Goal: Transaction & Acquisition: Purchase product/service

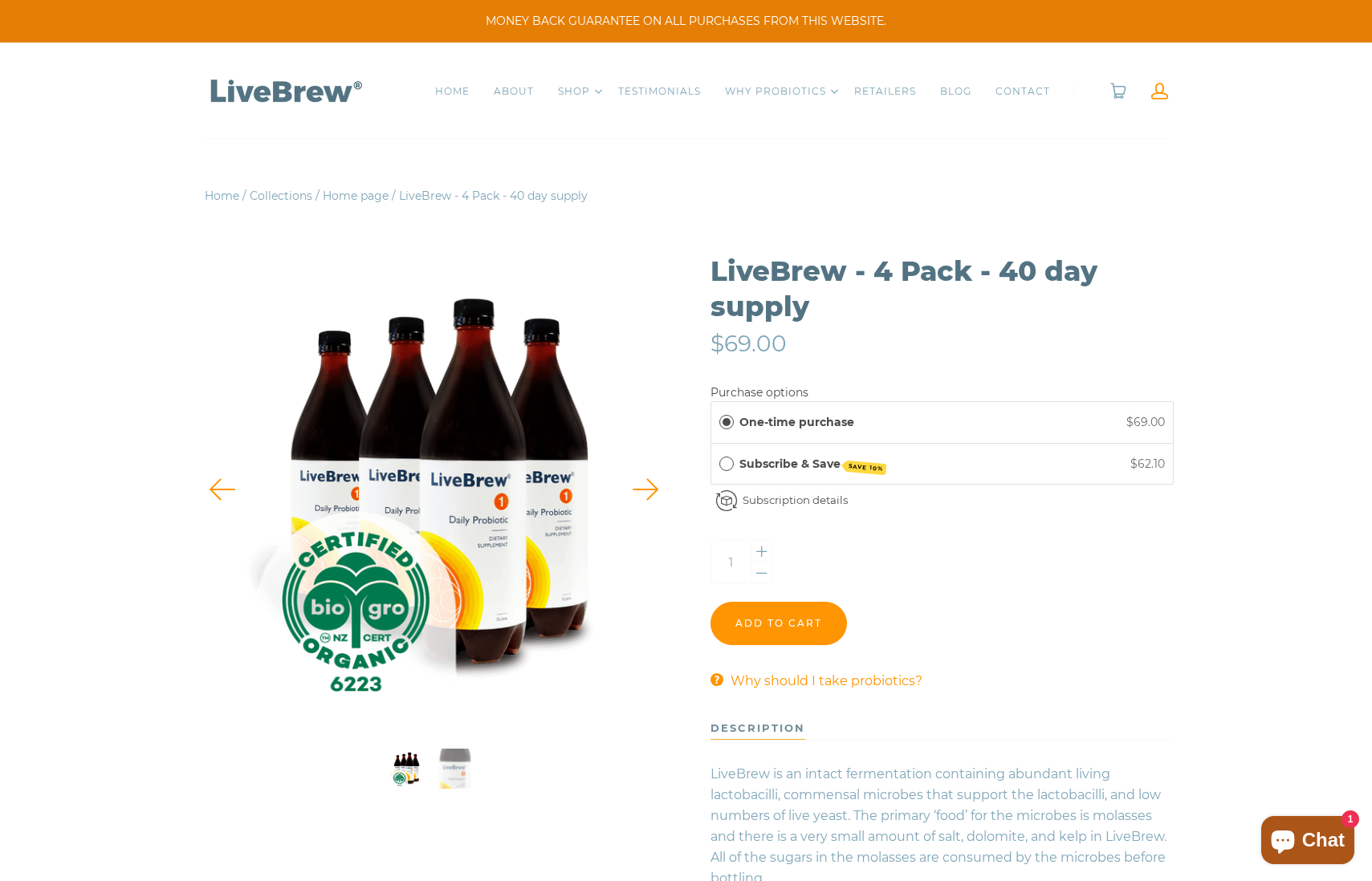
click at [1162, 91] on link at bounding box center [1160, 91] width 16 height 16
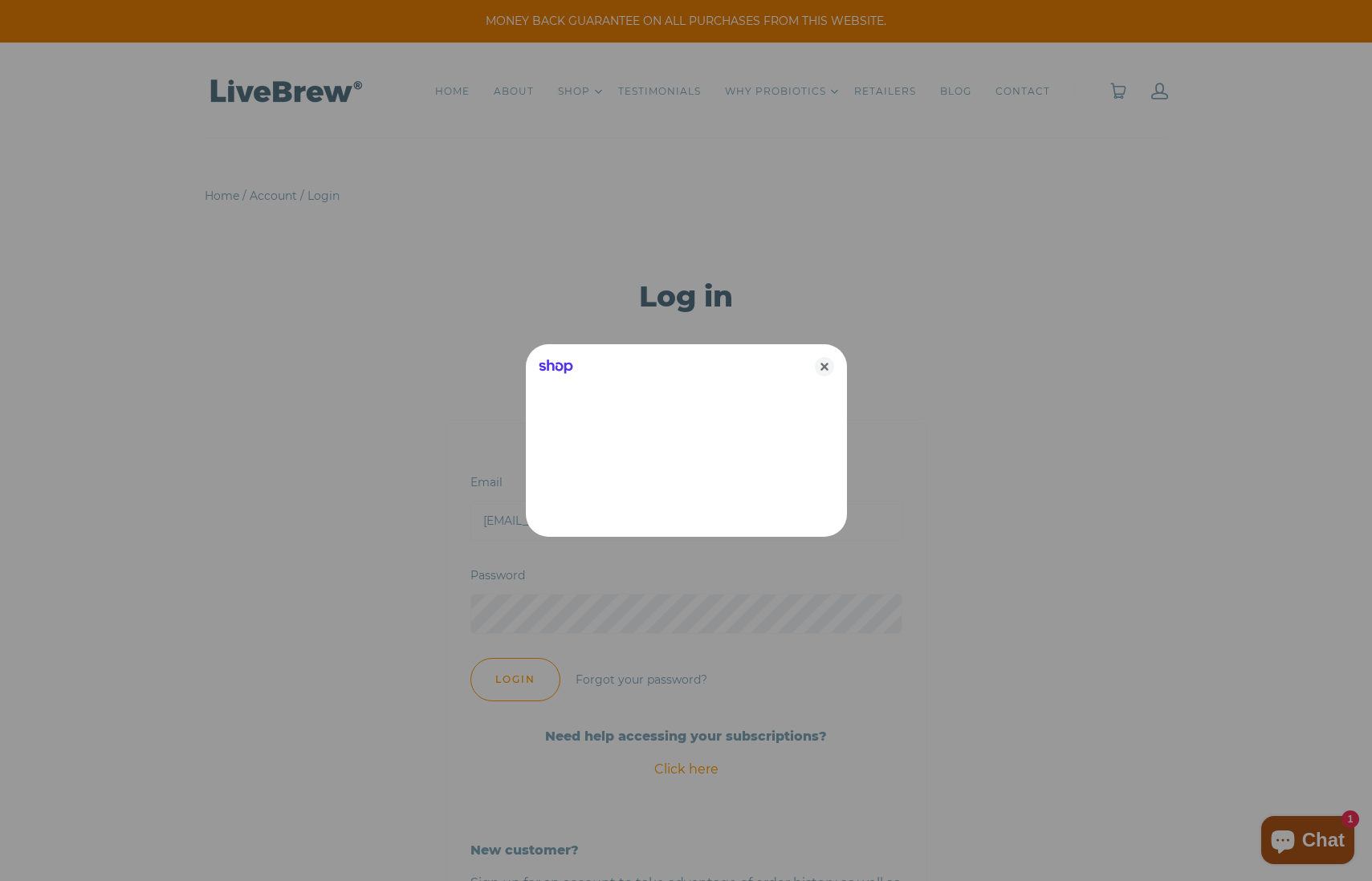
type input "framing@xtra.co.nz"
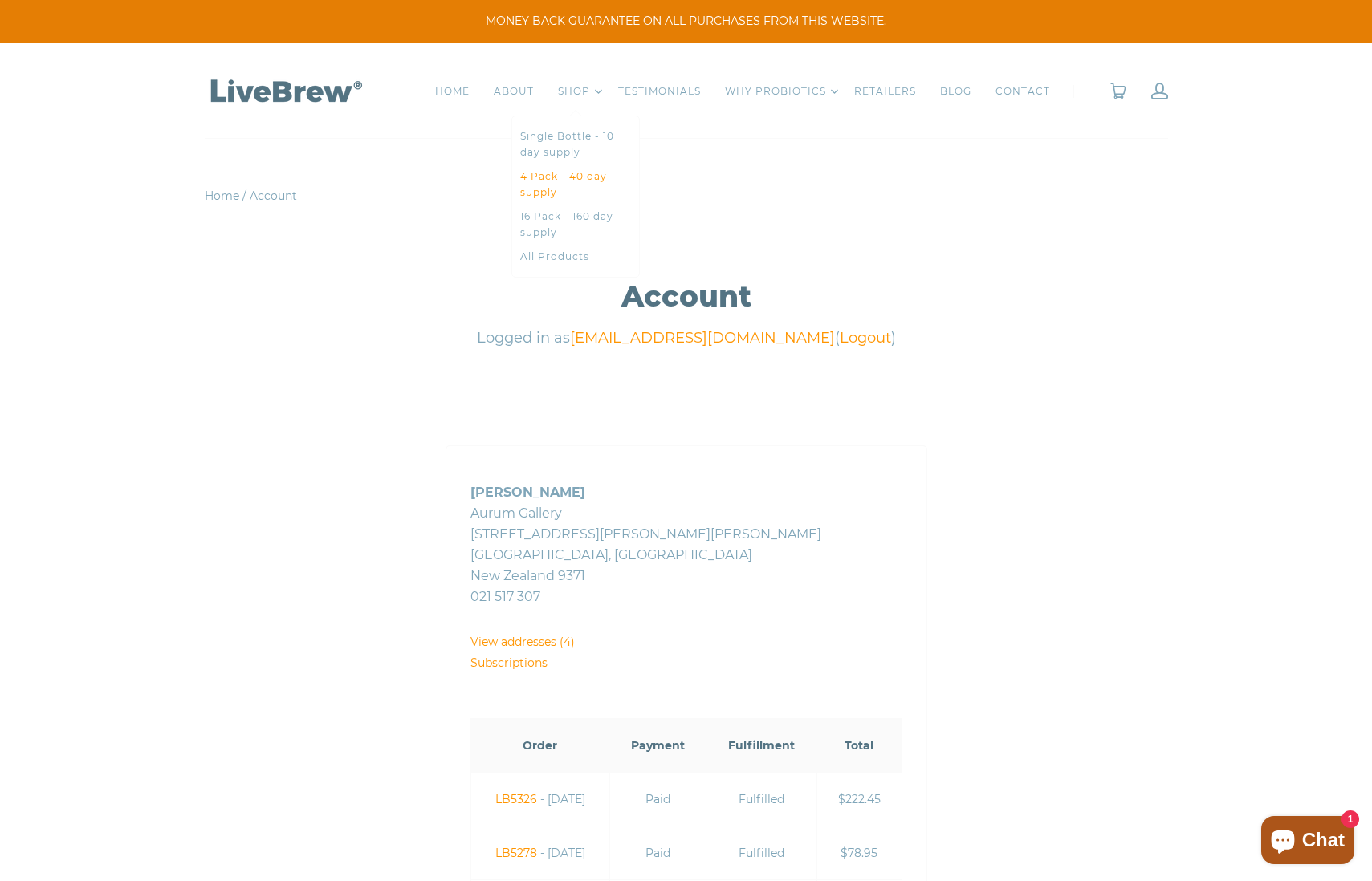
click at [561, 183] on link "4 Pack - 40 day supply" at bounding box center [576, 185] width 110 height 32
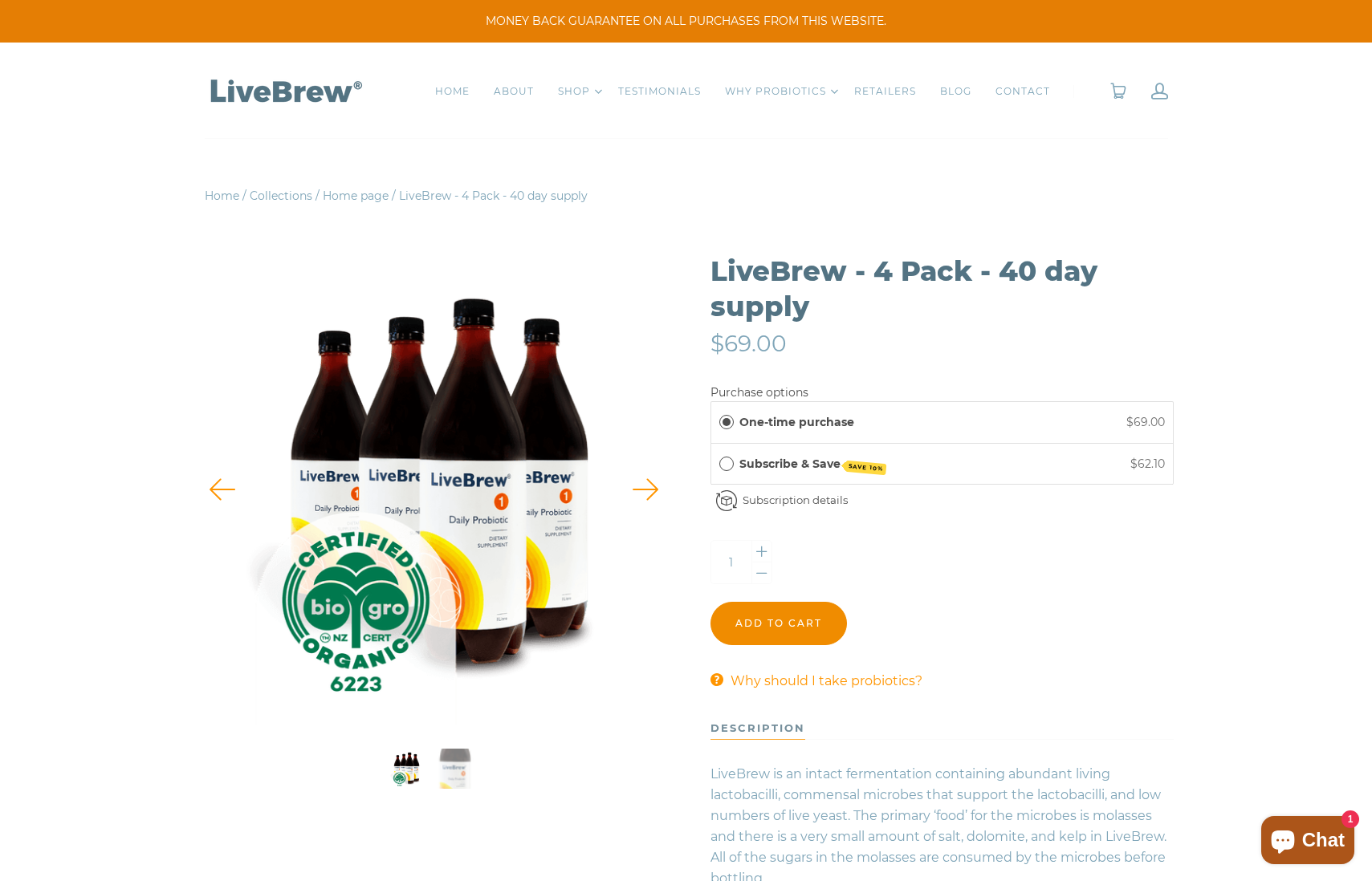
click at [773, 617] on input "Add to cart" at bounding box center [779, 623] width 137 height 44
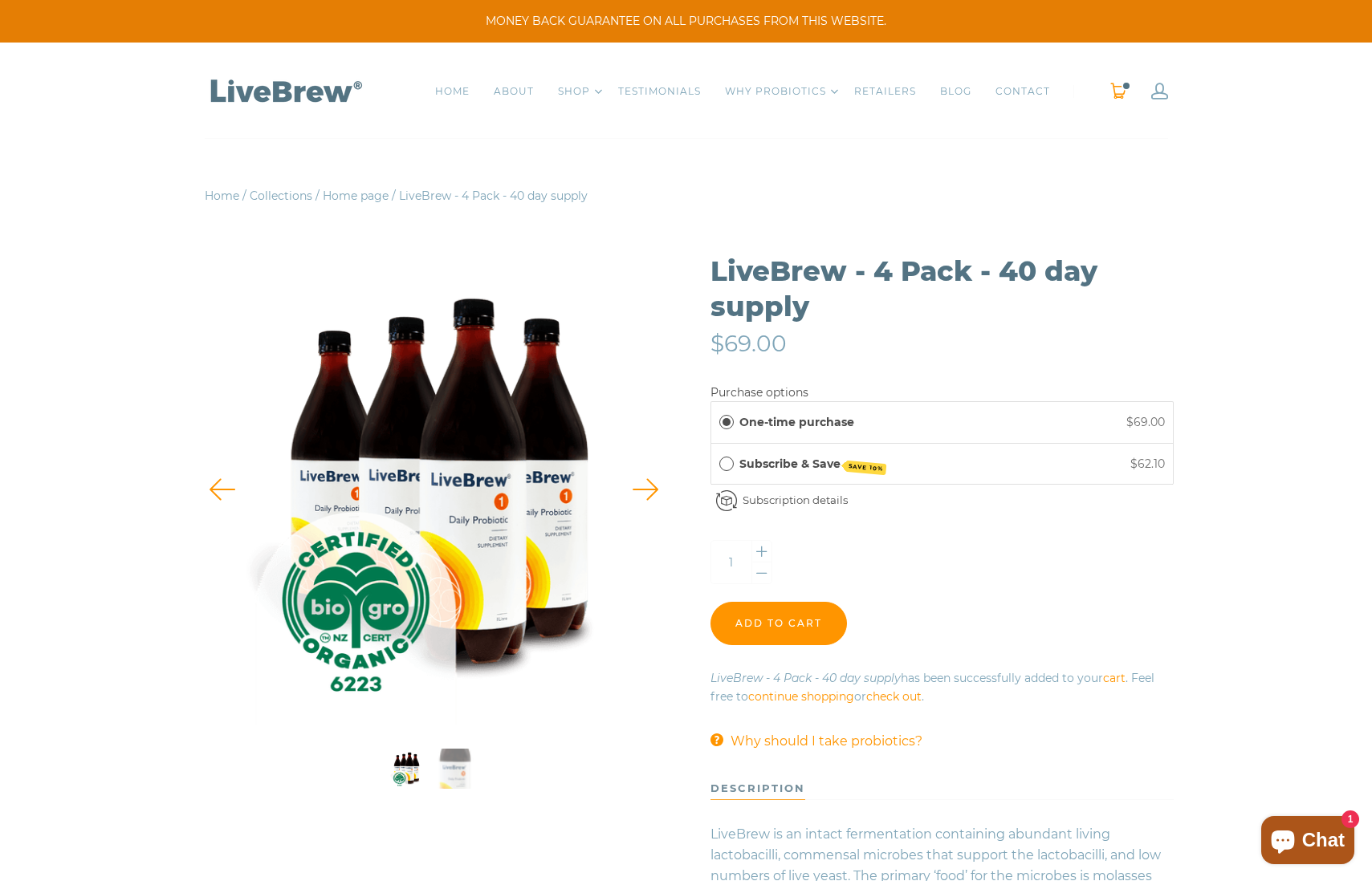
click at [1116, 88] on link "0" at bounding box center [1118, 91] width 17 height 16
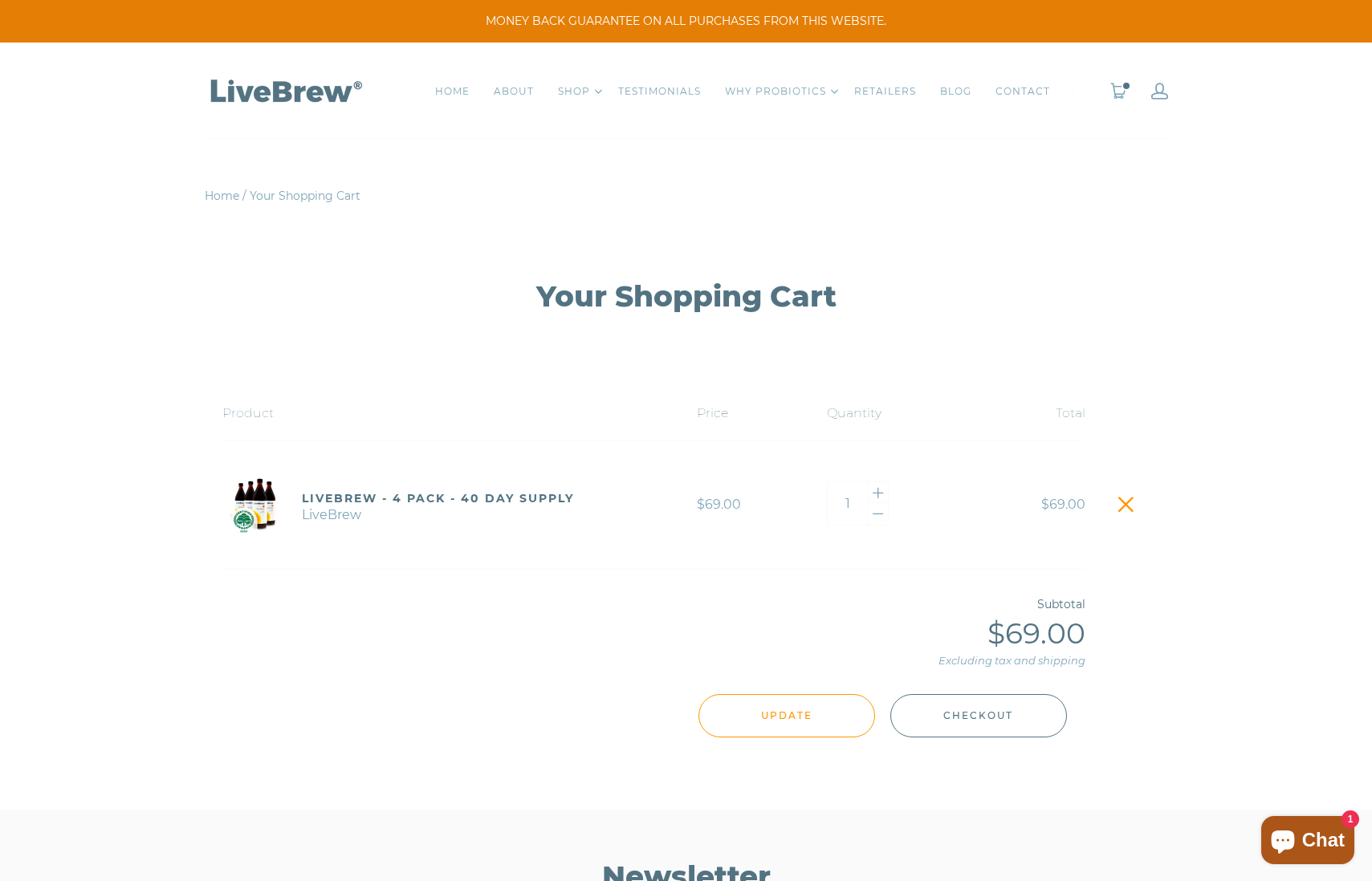
click at [984, 708] on span "Checkout" at bounding box center [978, 715] width 70 height 17
